Goal: Task Accomplishment & Management: Manage account settings

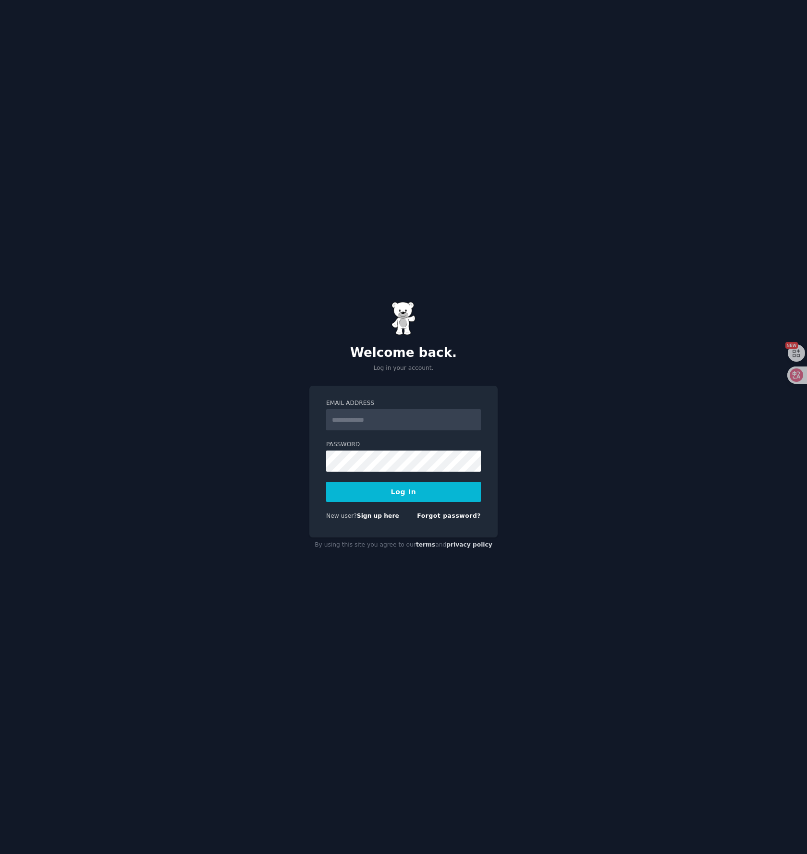
click at [429, 424] on input "Email Address" at bounding box center [403, 419] width 155 height 21
type input "**********"
click at [424, 480] on form "**********" at bounding box center [403, 461] width 155 height 125
click at [424, 489] on button "Log In" at bounding box center [403, 492] width 155 height 20
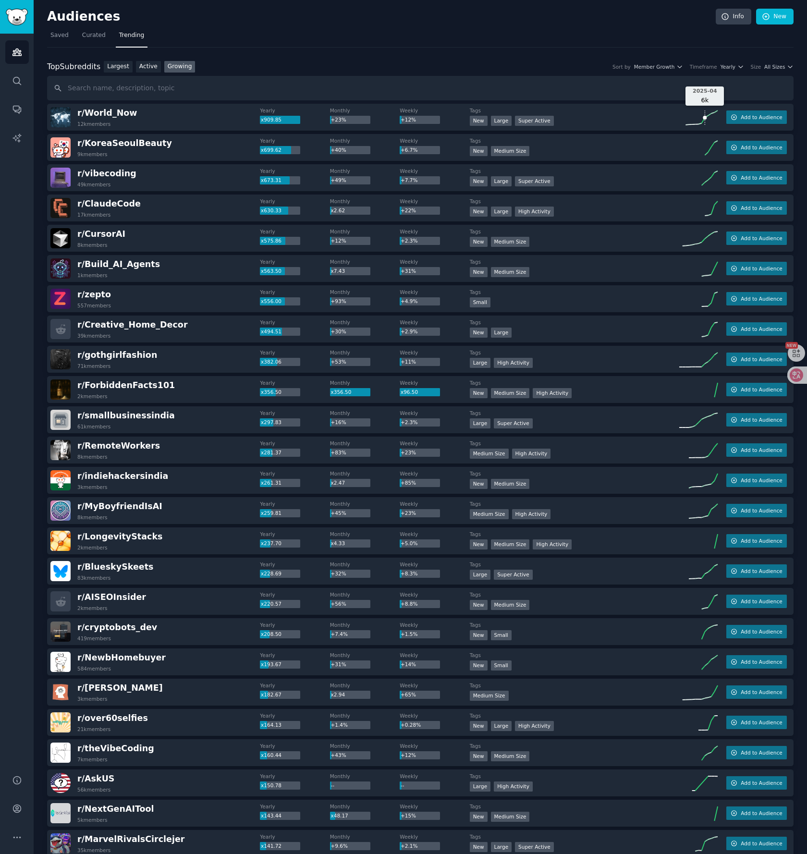
click at [702, 120] on line at bounding box center [703, 121] width 3 height 6
click at [112, 115] on span "r/ World_Now" at bounding box center [107, 113] width 60 height 10
click at [19, 813] on icon "Sidebar" at bounding box center [17, 809] width 10 height 10
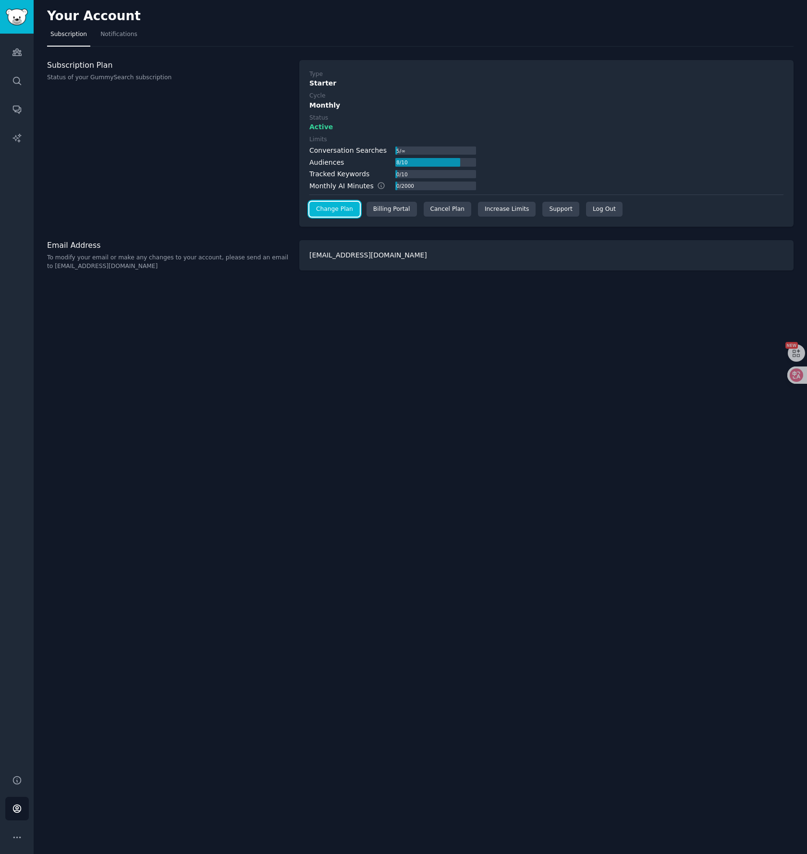
click at [322, 213] on link "Change Plan" at bounding box center [334, 209] width 50 height 15
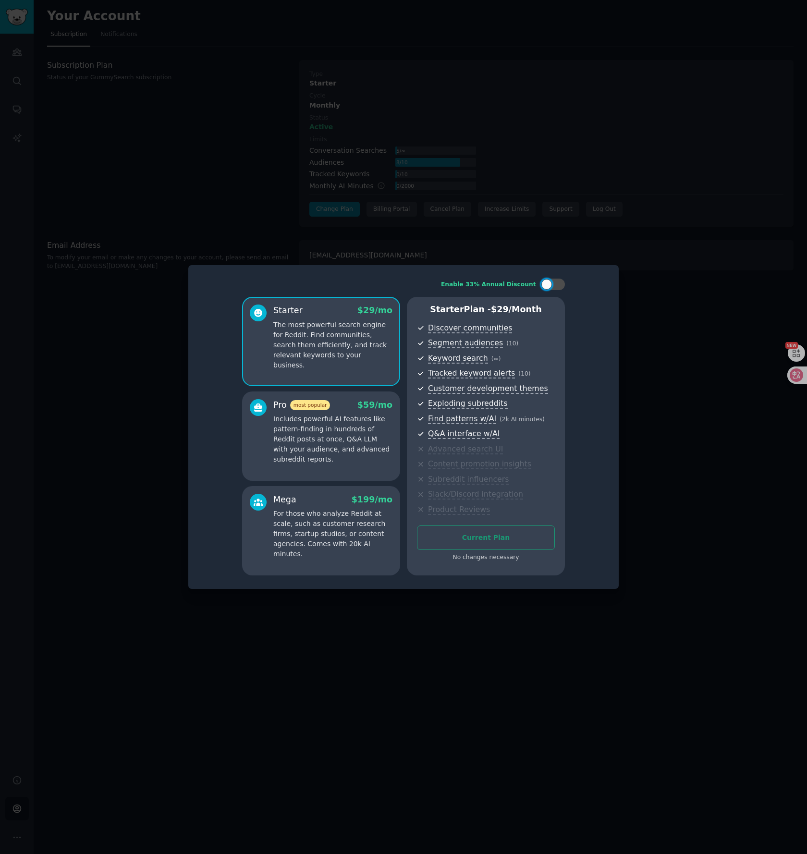
click at [595, 273] on div "Enable 33% Annual Discount Starter $ 29 /mo The most powerful search engine for…" at bounding box center [403, 427] width 417 height 310
click at [567, 246] on div at bounding box center [403, 427] width 807 height 854
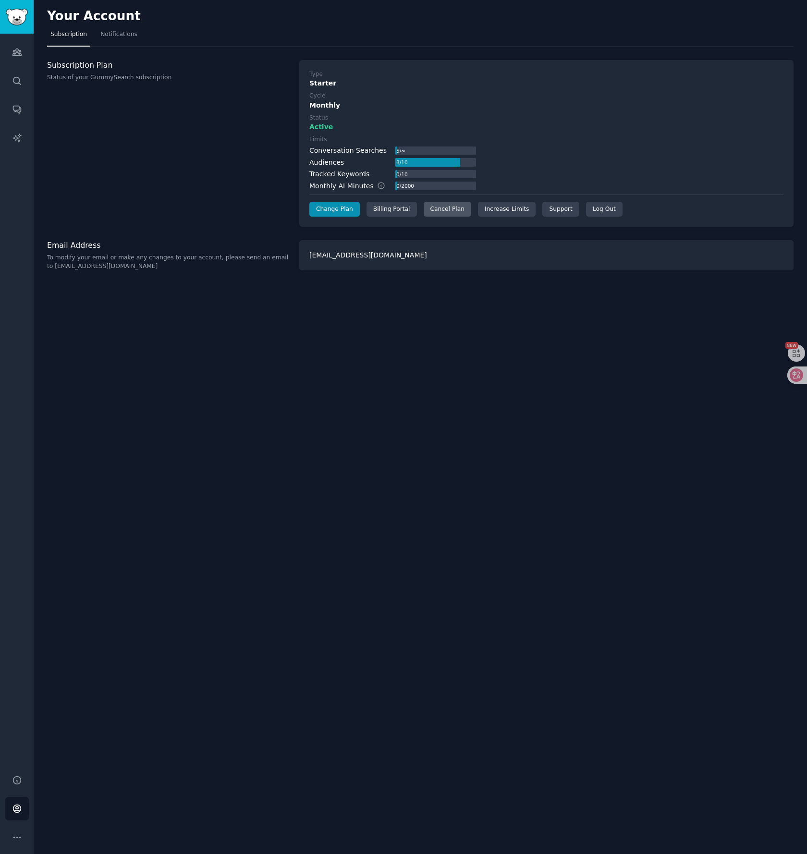
click at [455, 205] on div "Cancel Plan" at bounding box center [448, 209] width 48 height 15
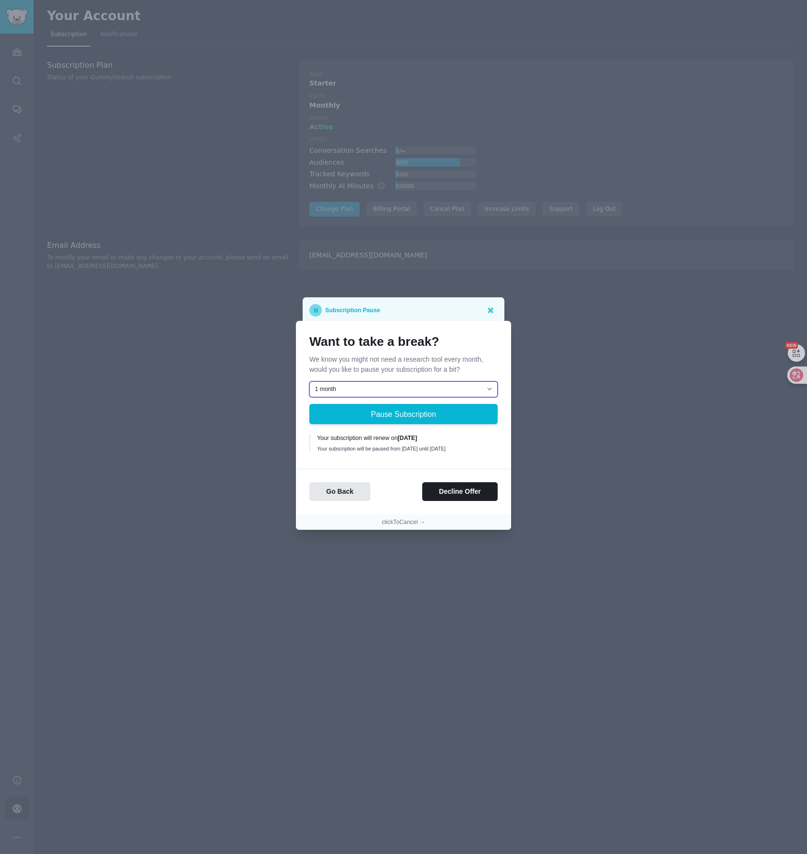
click at [467, 390] on select "1 month 2 months 3 months Choose a custom date to resume" at bounding box center [403, 389] width 188 height 16
click at [443, 393] on select "1 month 2 months 3 months Choose a custom date to resume" at bounding box center [403, 389] width 188 height 16
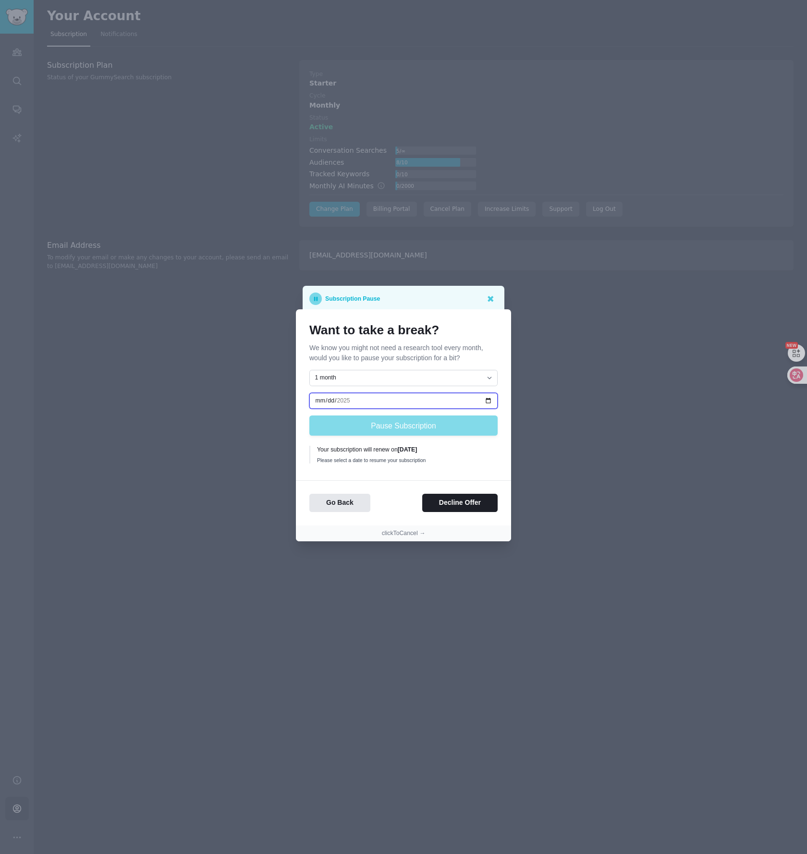
click at [415, 402] on input "date" at bounding box center [403, 401] width 188 height 16
click at [792, 373] on icon at bounding box center [789, 375] width 13 height 13
click at [429, 374] on select "1 month 2 months 3 months Choose a custom date to resume" at bounding box center [403, 378] width 188 height 16
select select "[object Object]"
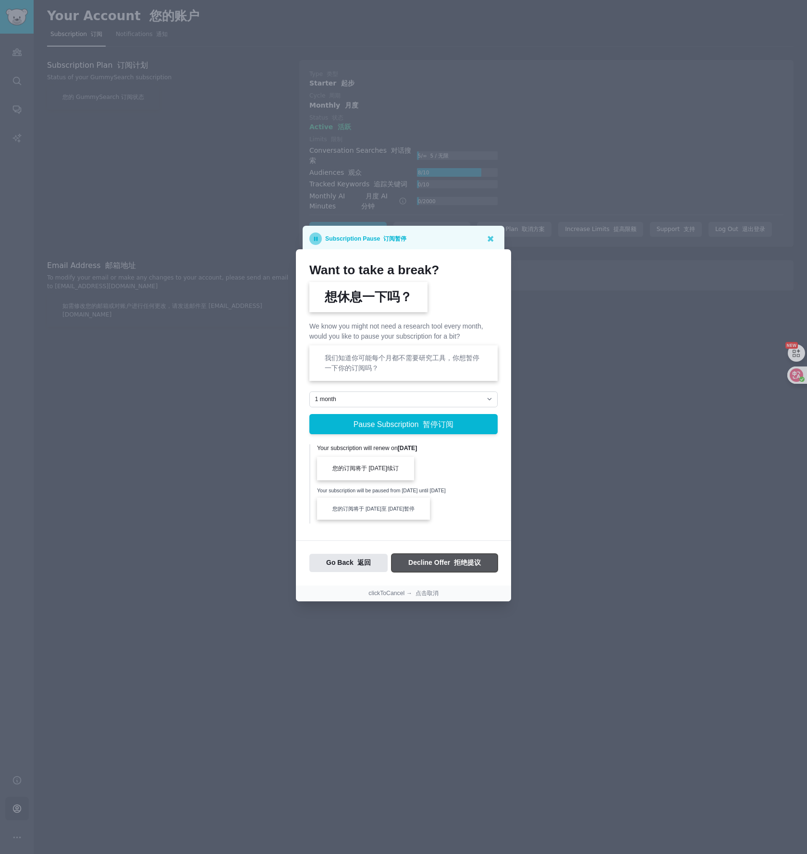
click at [477, 560] on font "拒绝提议" at bounding box center [467, 563] width 27 height 8
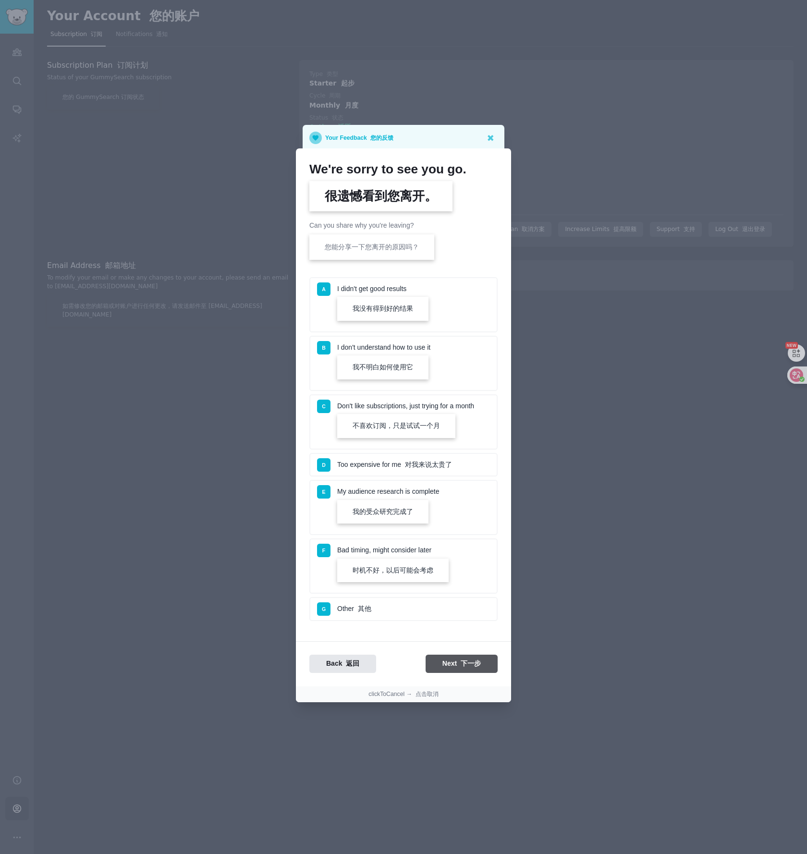
click at [455, 287] on li "A I didn't get good results 我没有得到好的结果" at bounding box center [403, 304] width 188 height 55
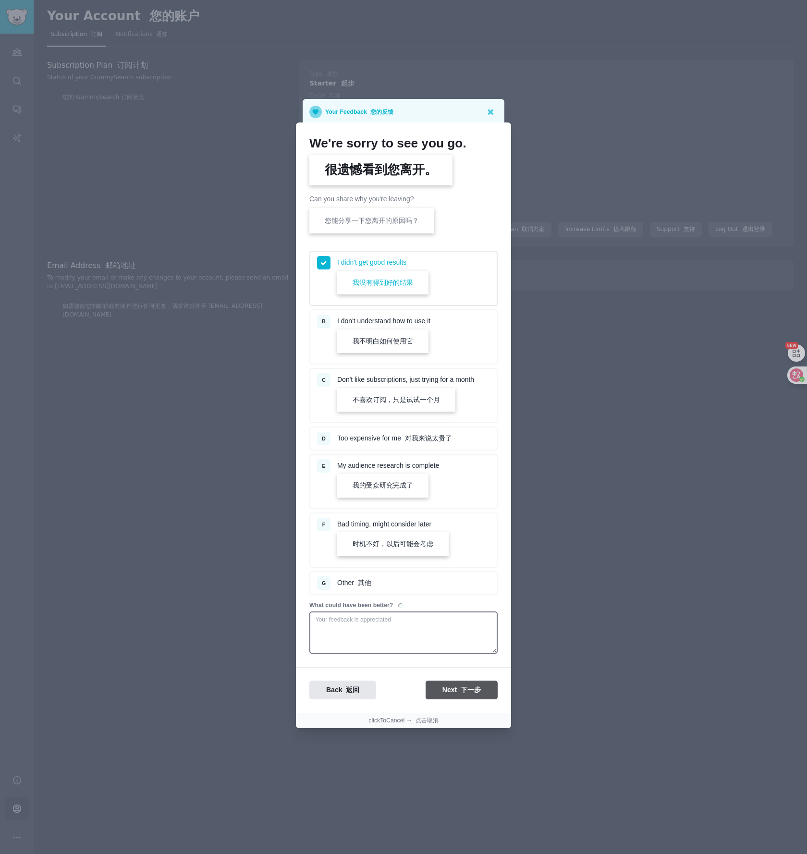
click at [453, 317] on li "B I [PERSON_NAME]'t understand how to use it 我不明白如何使用它" at bounding box center [403, 336] width 188 height 55
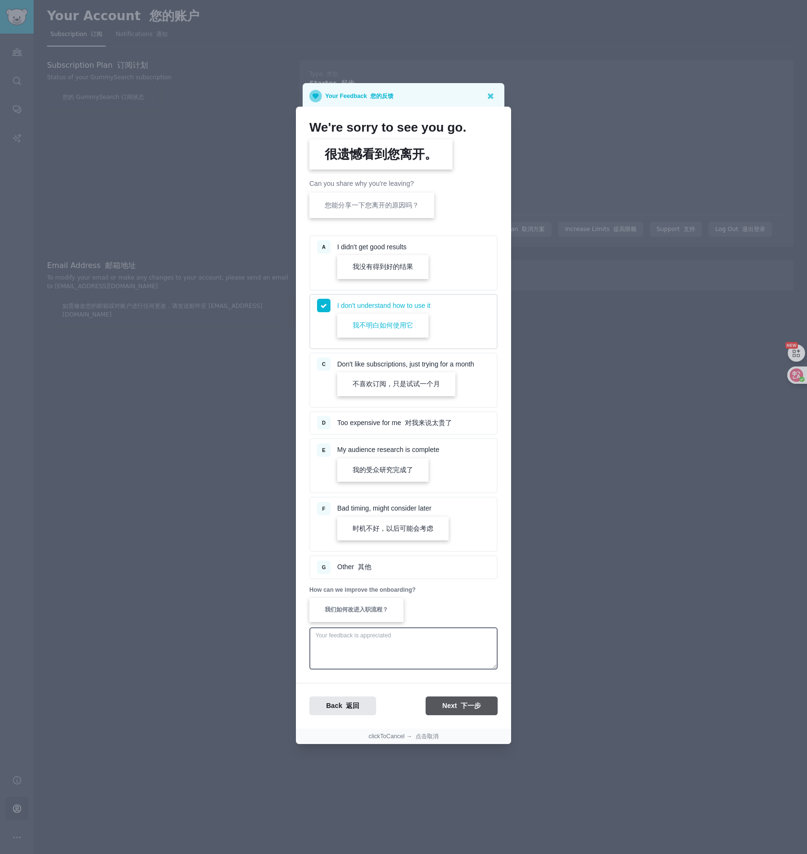
click at [461, 424] on li "D Too expensive for me 对我来说太贵了" at bounding box center [403, 423] width 188 height 24
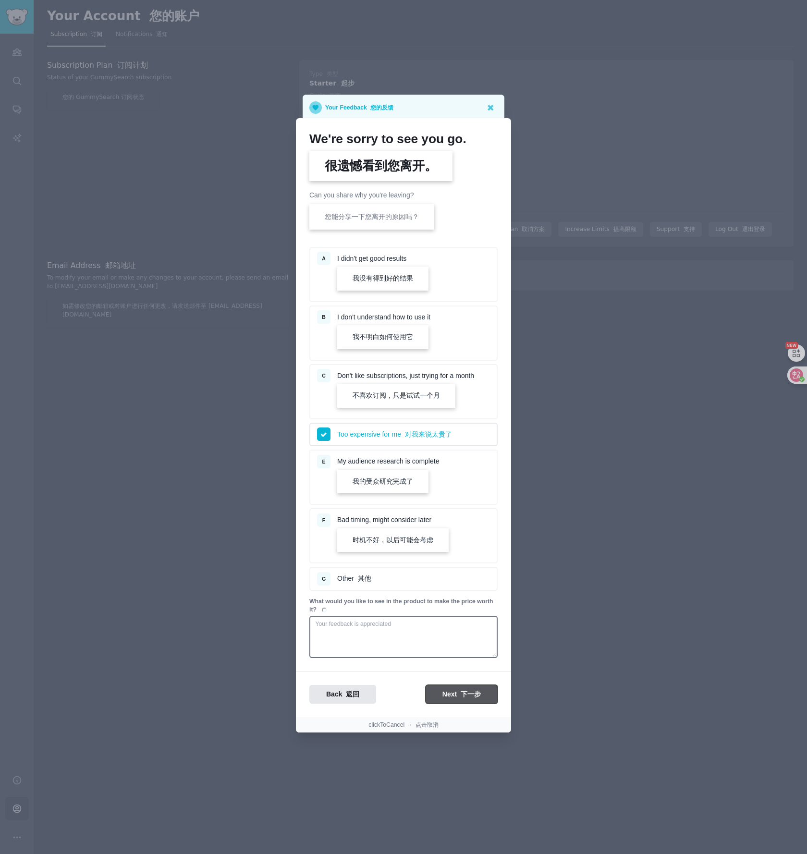
click at [467, 692] on font "下一步" at bounding box center [471, 694] width 20 height 8
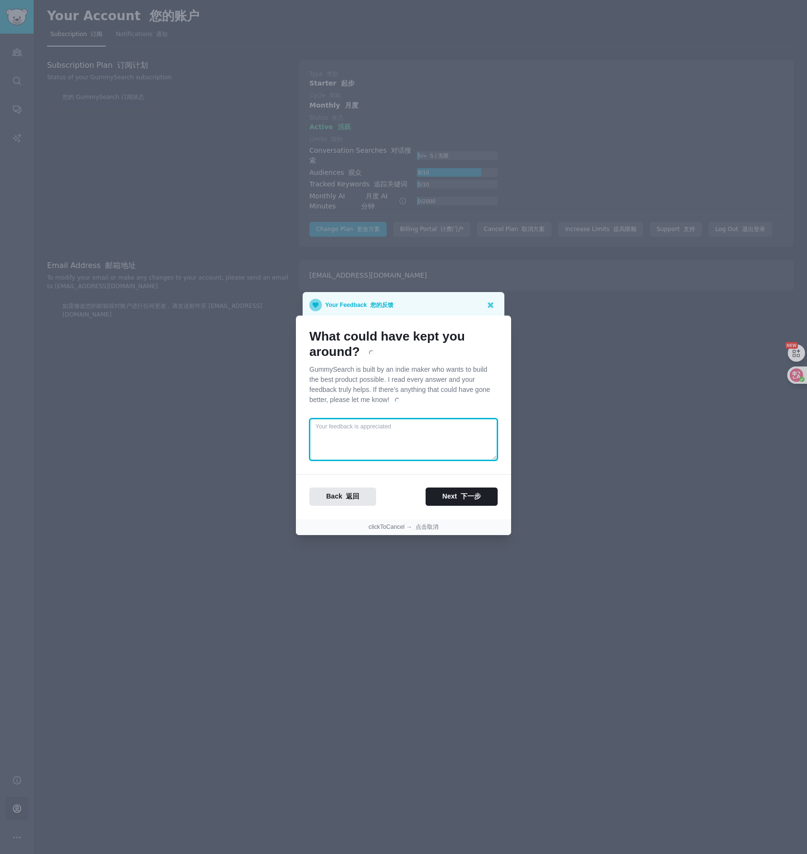
click at [459, 451] on textarea at bounding box center [403, 439] width 188 height 42
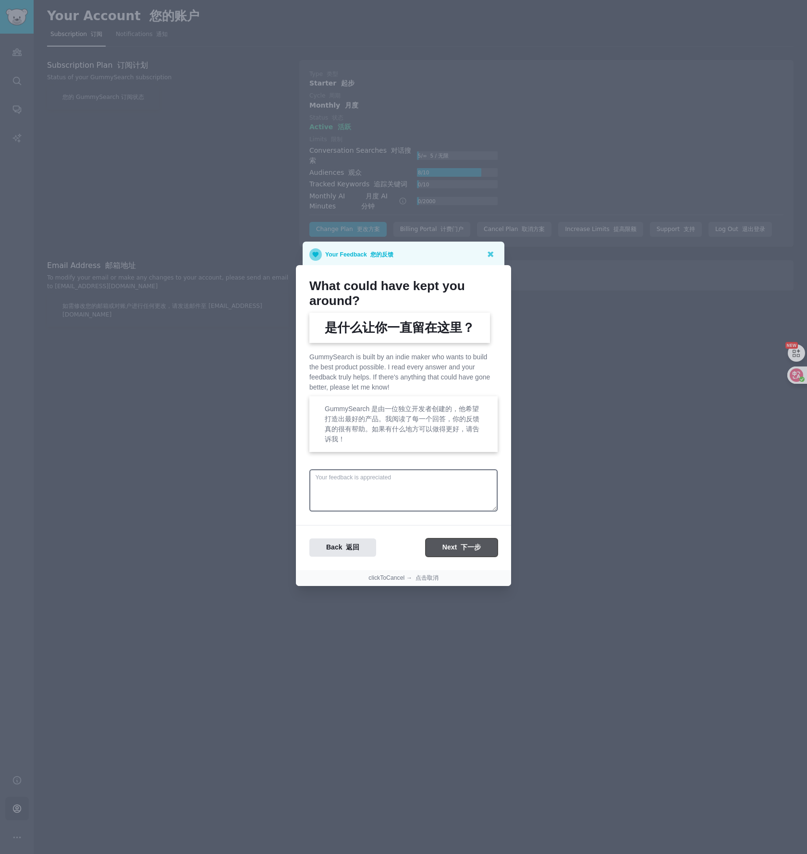
click at [474, 539] on button "Next 下一步" at bounding box center [462, 548] width 72 height 19
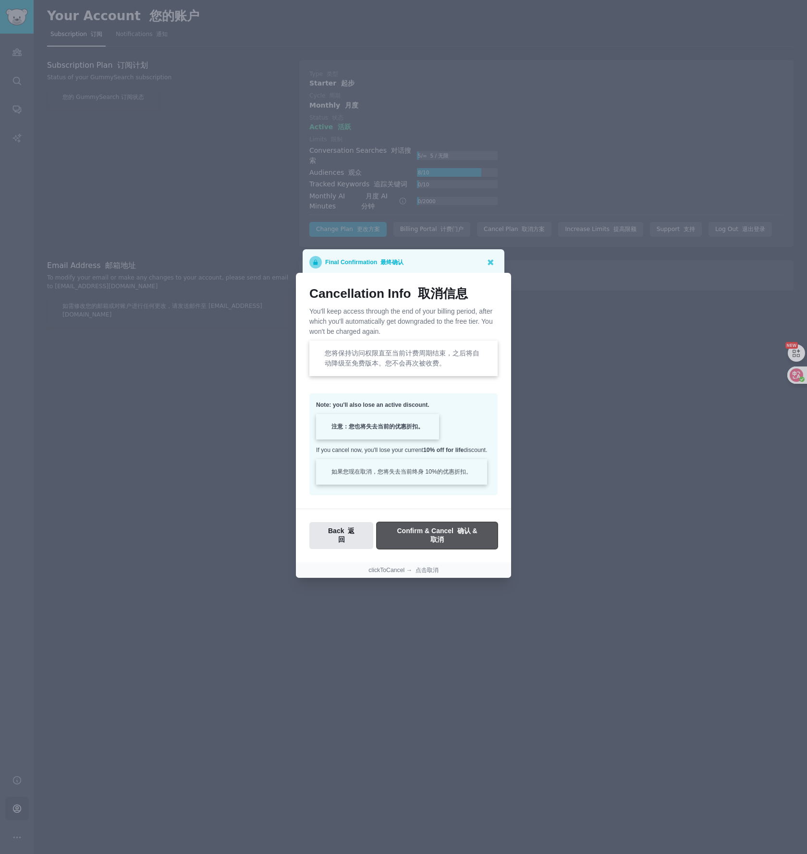
click at [467, 546] on button "Confirm & Cancel 确认 & 取消" at bounding box center [437, 535] width 121 height 27
